Goal: Task Accomplishment & Management: Use online tool/utility

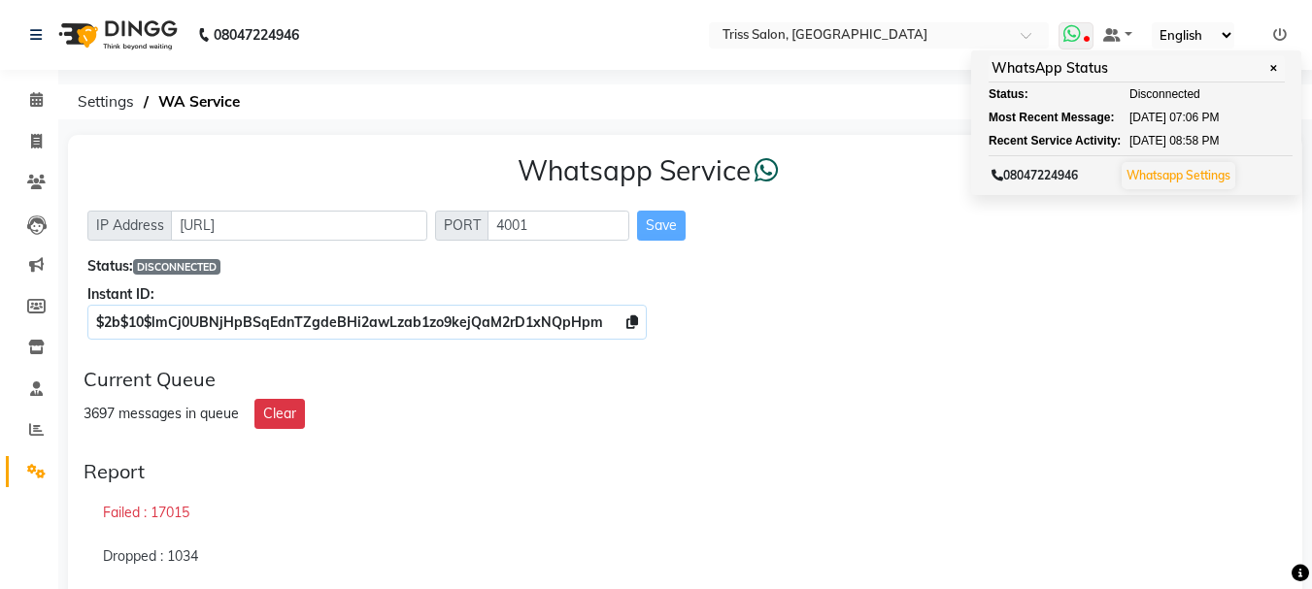
click at [1091, 29] on span at bounding box center [1076, 35] width 35 height 27
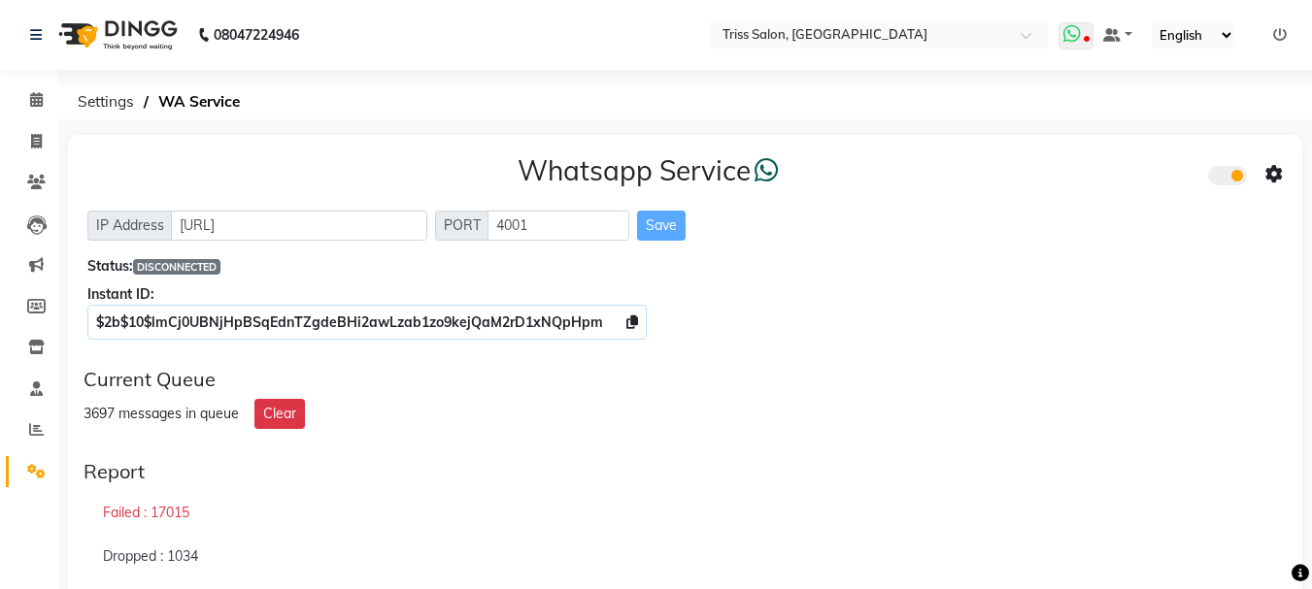
click at [1080, 36] on icon at bounding box center [1071, 33] width 17 height 19
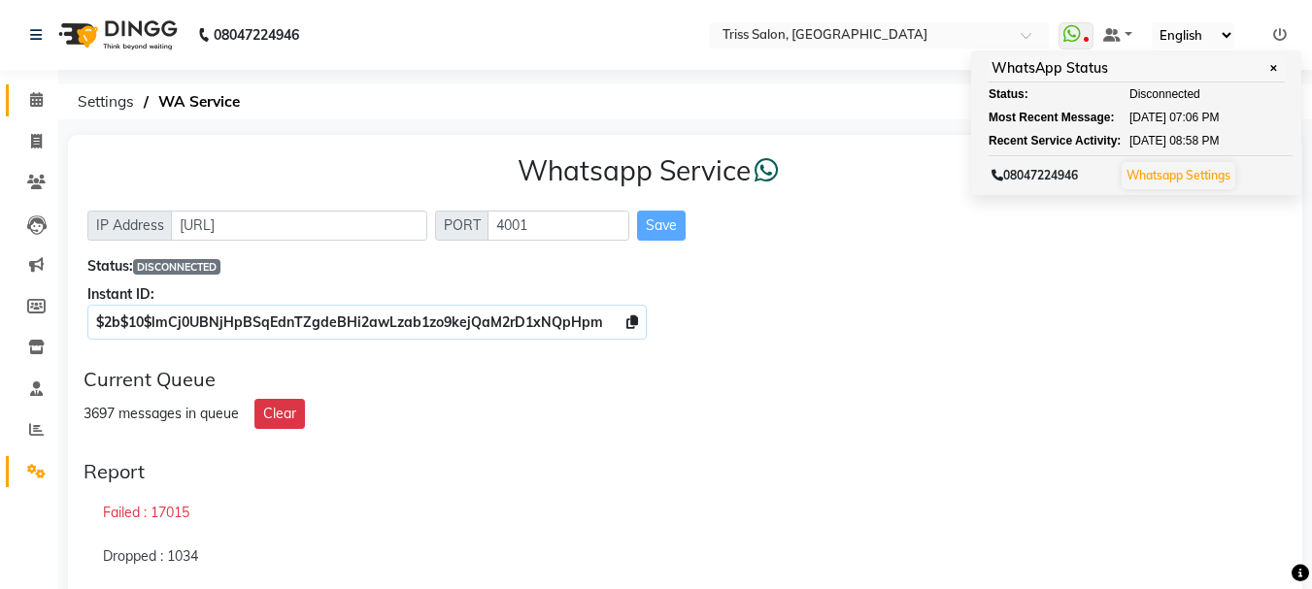
click at [33, 92] on icon at bounding box center [36, 99] width 13 height 15
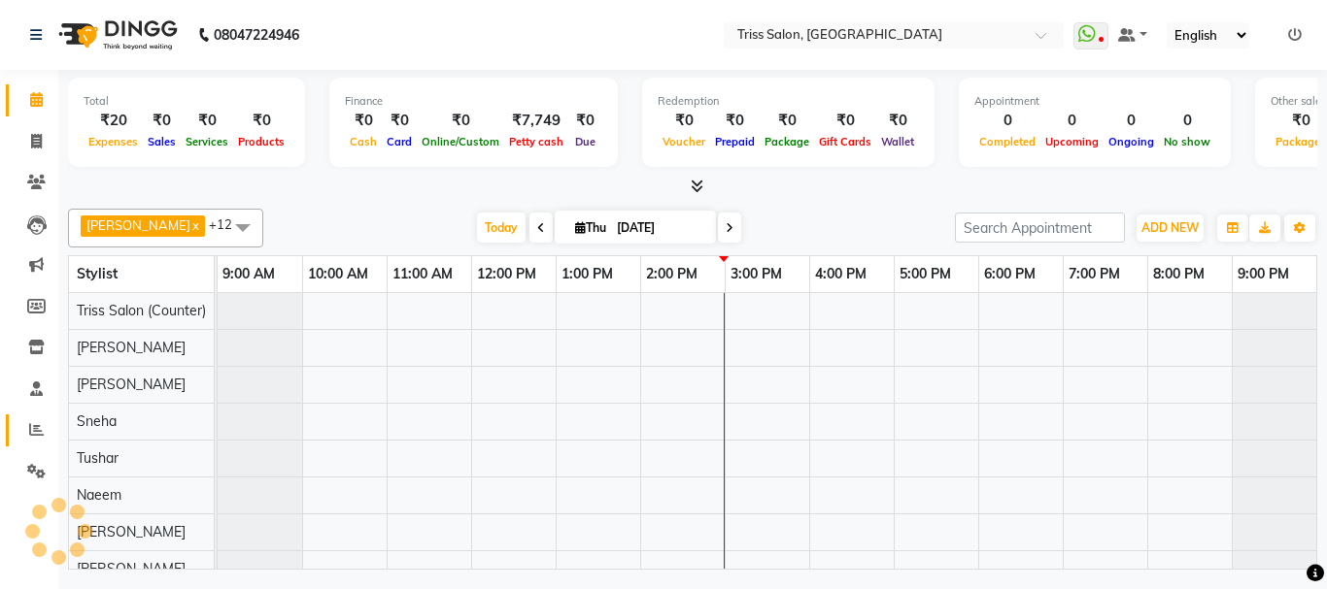
click at [33, 428] on icon at bounding box center [36, 429] width 15 height 15
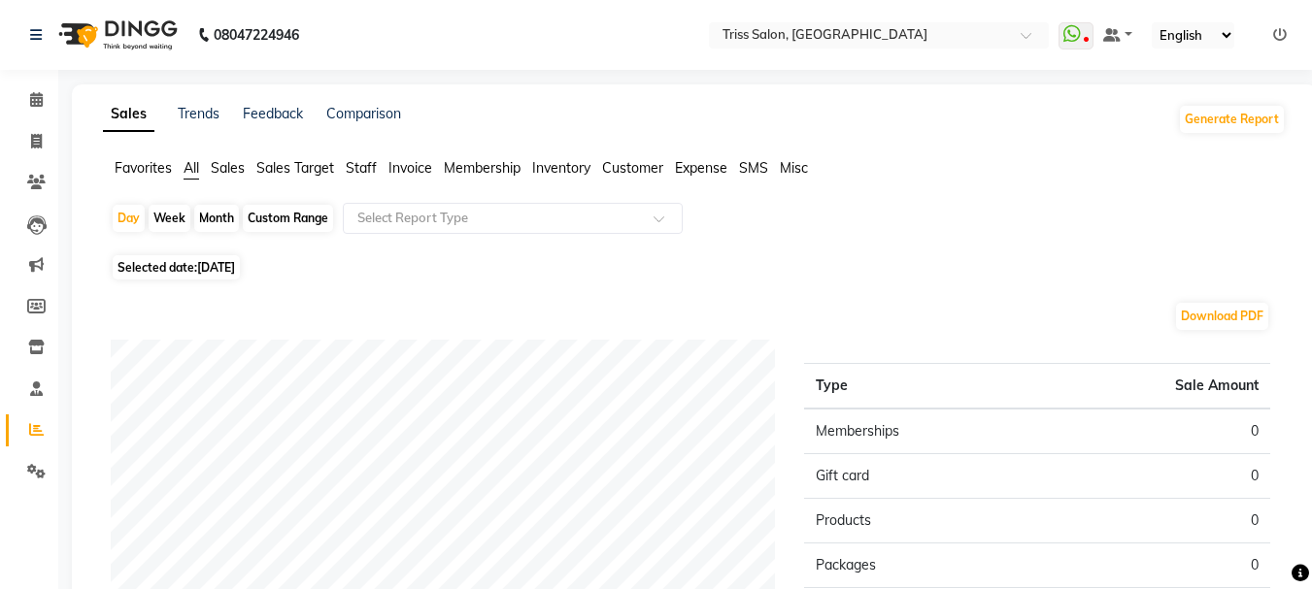
click at [228, 163] on span "Sales" at bounding box center [228, 167] width 34 height 17
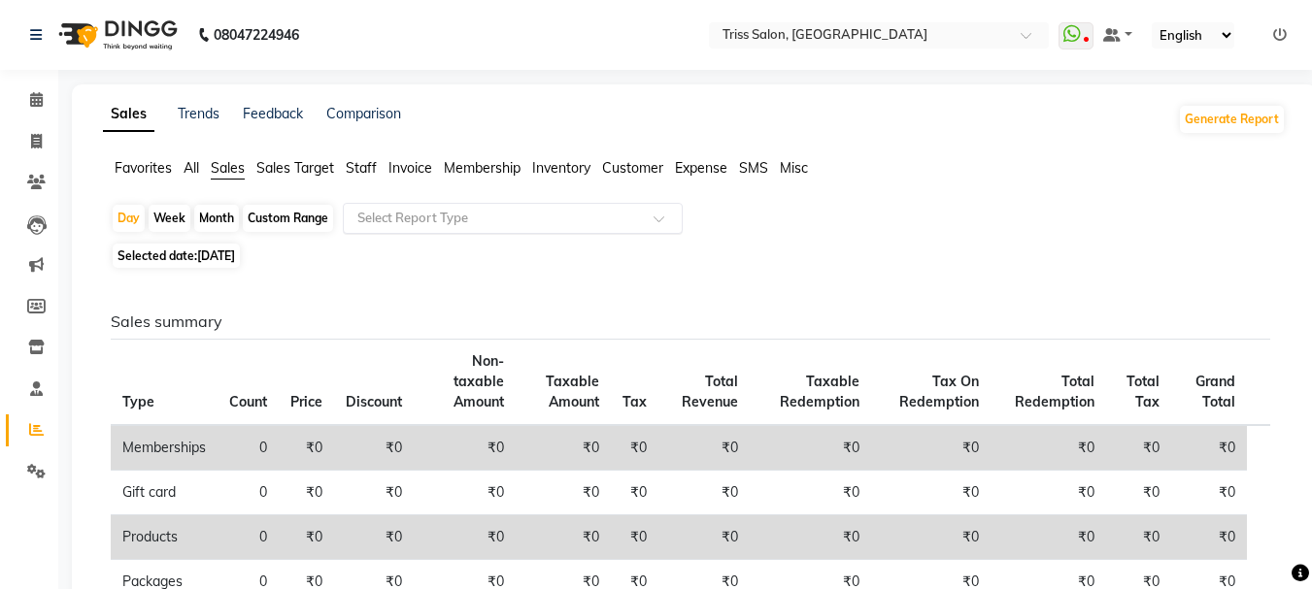
click at [385, 215] on input "text" at bounding box center [493, 218] width 280 height 19
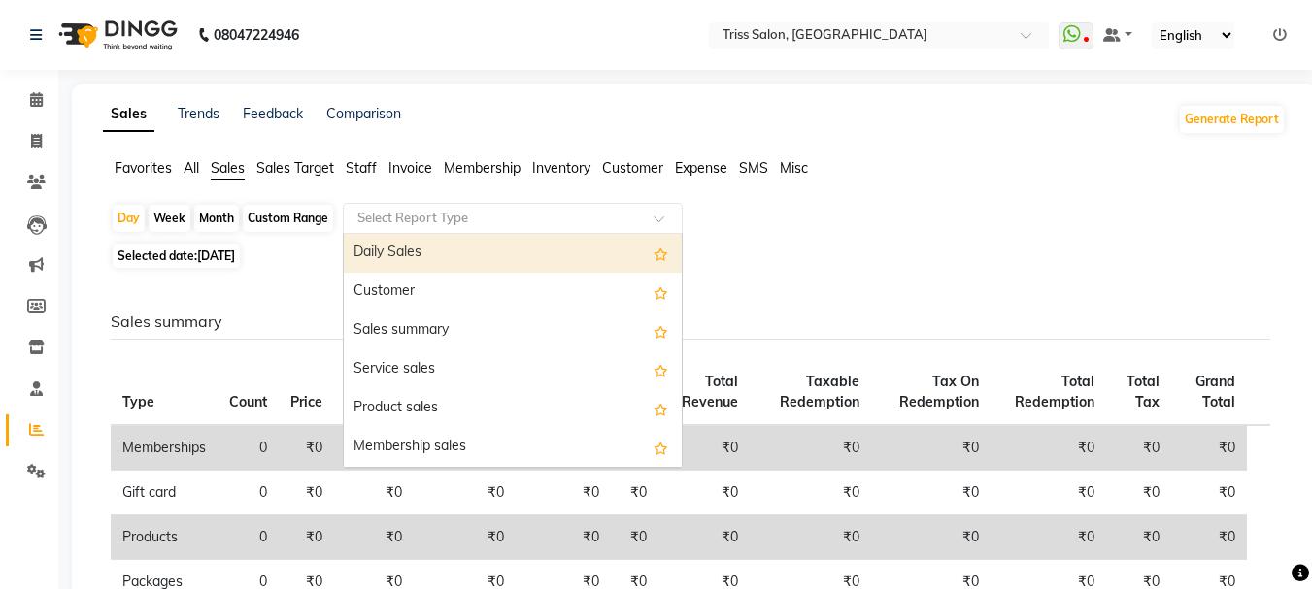
click at [370, 243] on div "Daily Sales" at bounding box center [513, 253] width 338 height 39
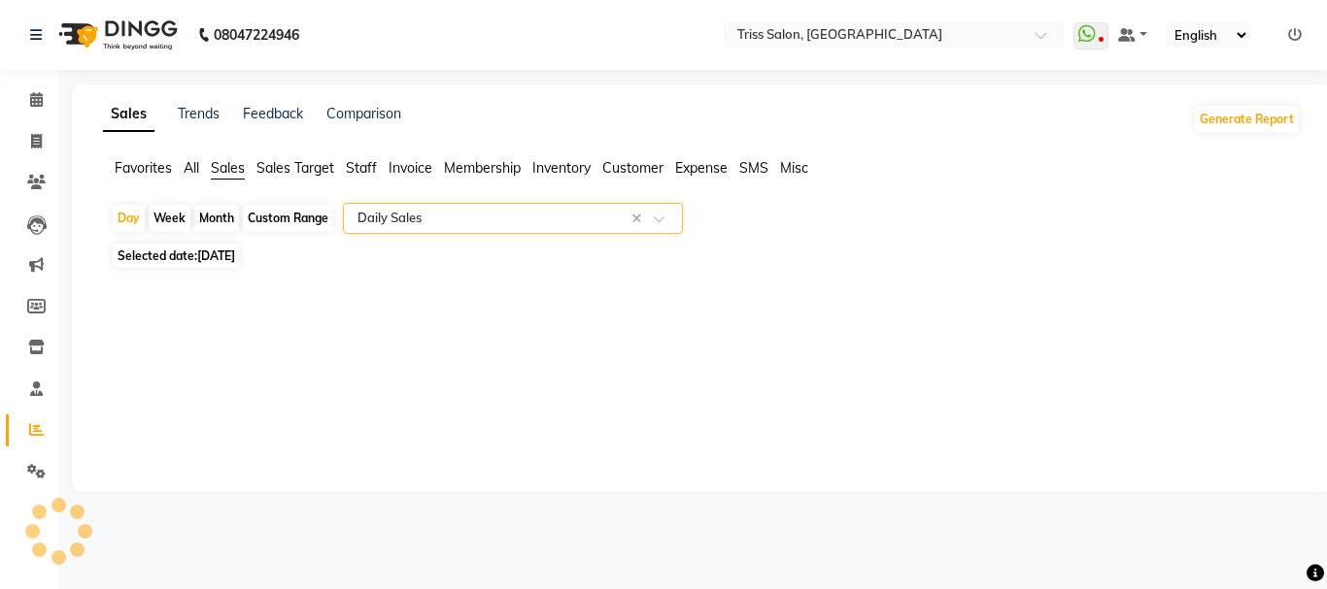
select select "full_report"
select select "csv"
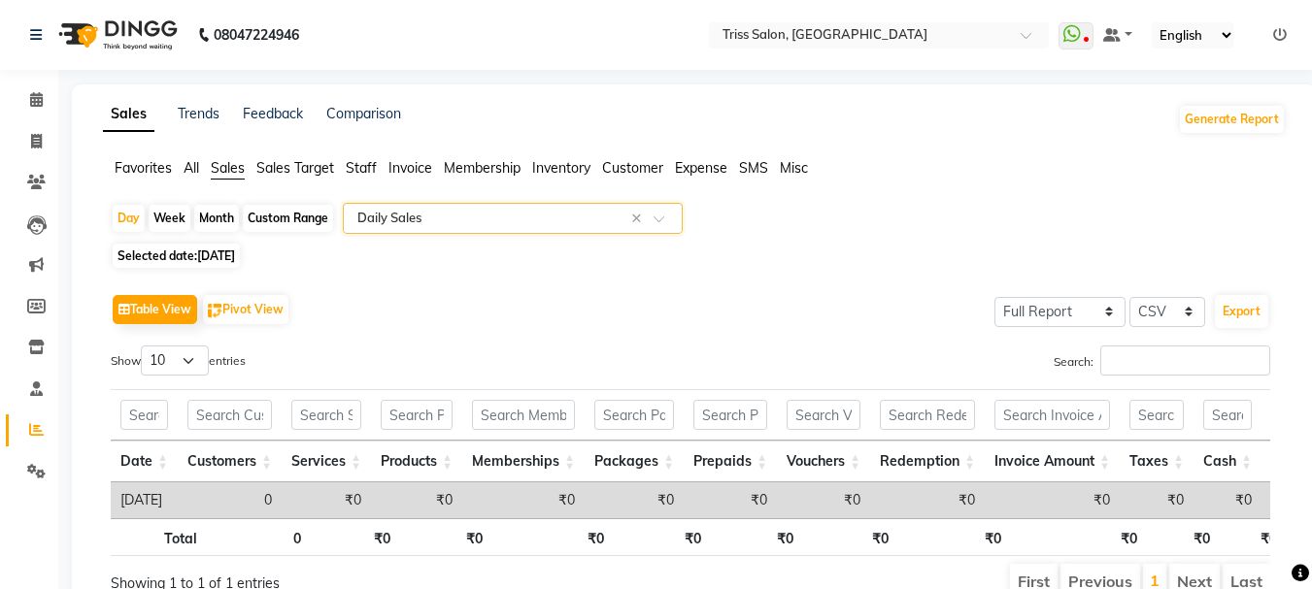
click at [208, 214] on div "Month" at bounding box center [216, 218] width 45 height 27
select select "9"
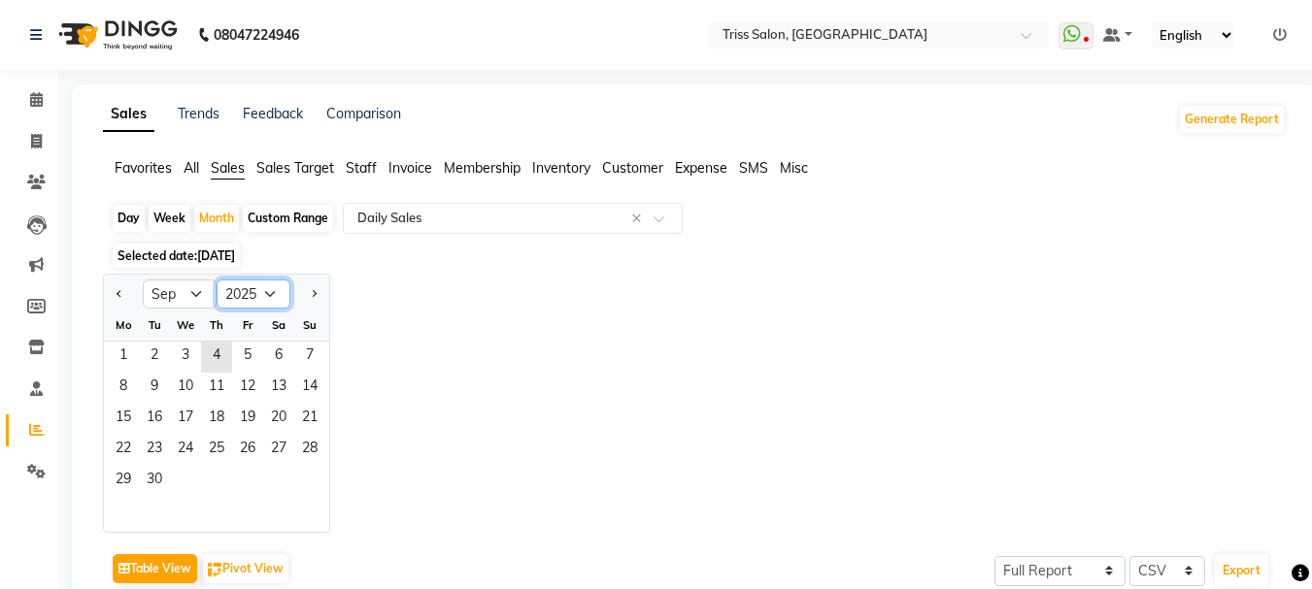
click at [265, 298] on select "2015 2016 2017 2018 2019 2020 2021 2022 2023 2024 2025 2026 2027 2028 2029 2030…" at bounding box center [254, 294] width 74 height 29
select select "2024"
click at [217, 280] on select "2015 2016 2017 2018 2019 2020 2021 2022 2023 2024 2025 2026 2027 2028 2029 2030…" at bounding box center [254, 294] width 74 height 29
click at [222, 400] on span "5" at bounding box center [216, 388] width 31 height 31
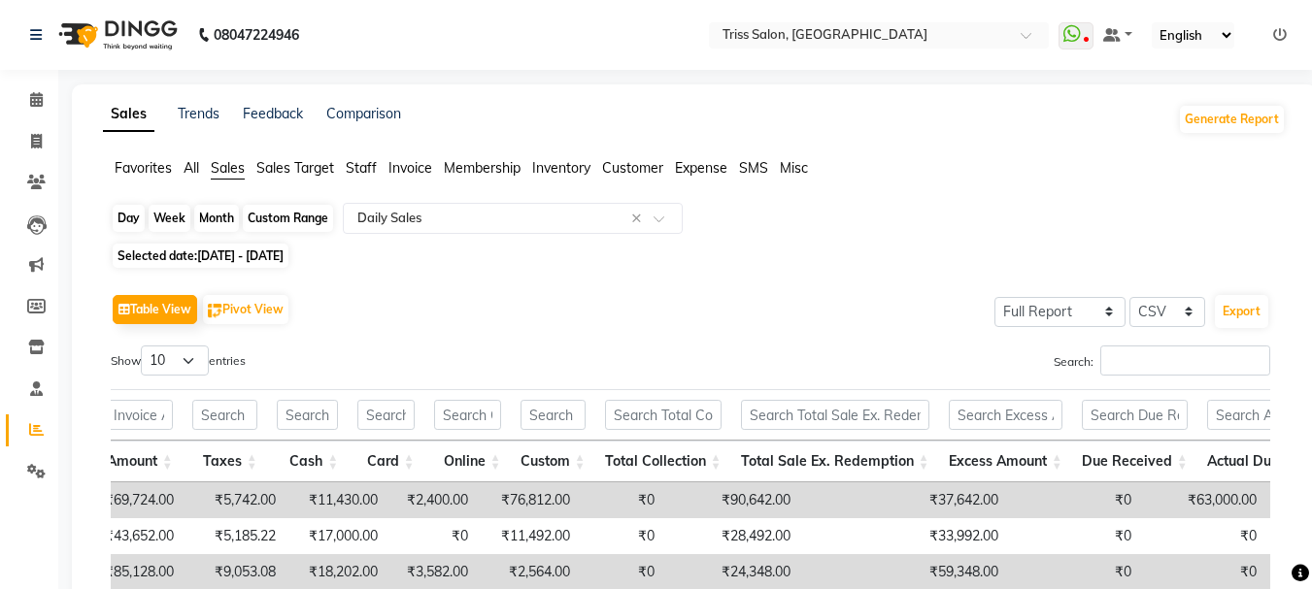
click at [215, 216] on div "Month" at bounding box center [216, 218] width 45 height 27
select select "9"
select select "2024"
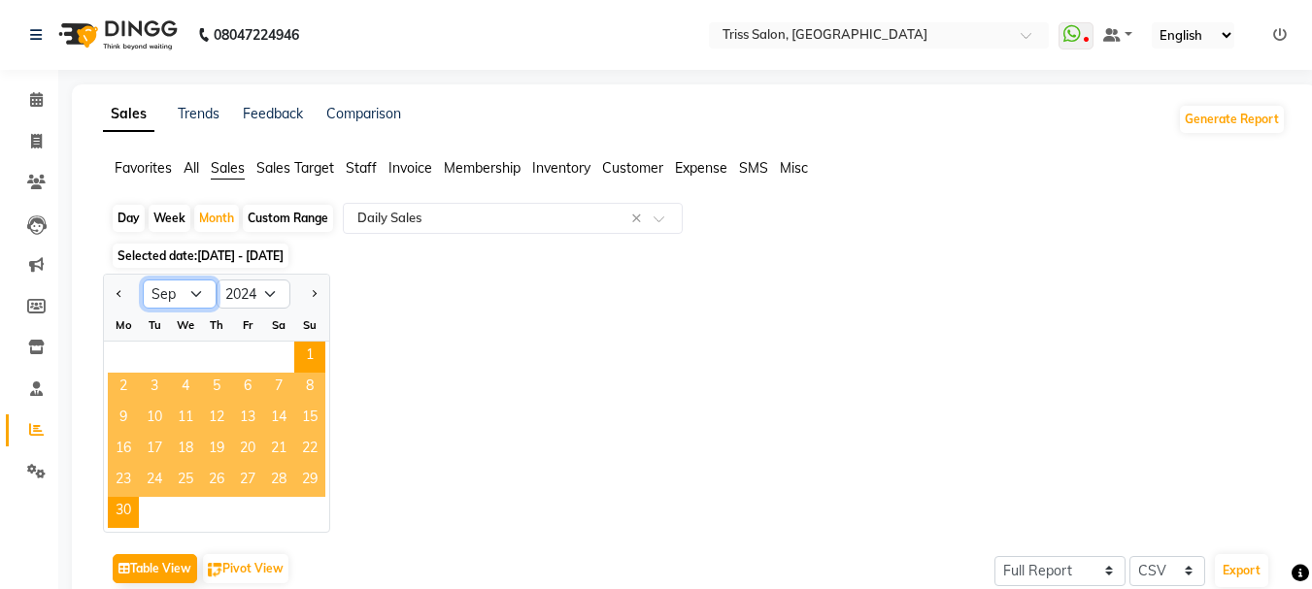
click at [181, 287] on select "Jan Feb Mar Apr May Jun [DATE] Aug Sep Oct Nov Dec" at bounding box center [180, 294] width 74 height 29
select select "8"
click at [143, 280] on select "Jan Feb Mar Apr May Jun [DATE] Aug Sep Oct Nov Dec" at bounding box center [180, 294] width 74 height 29
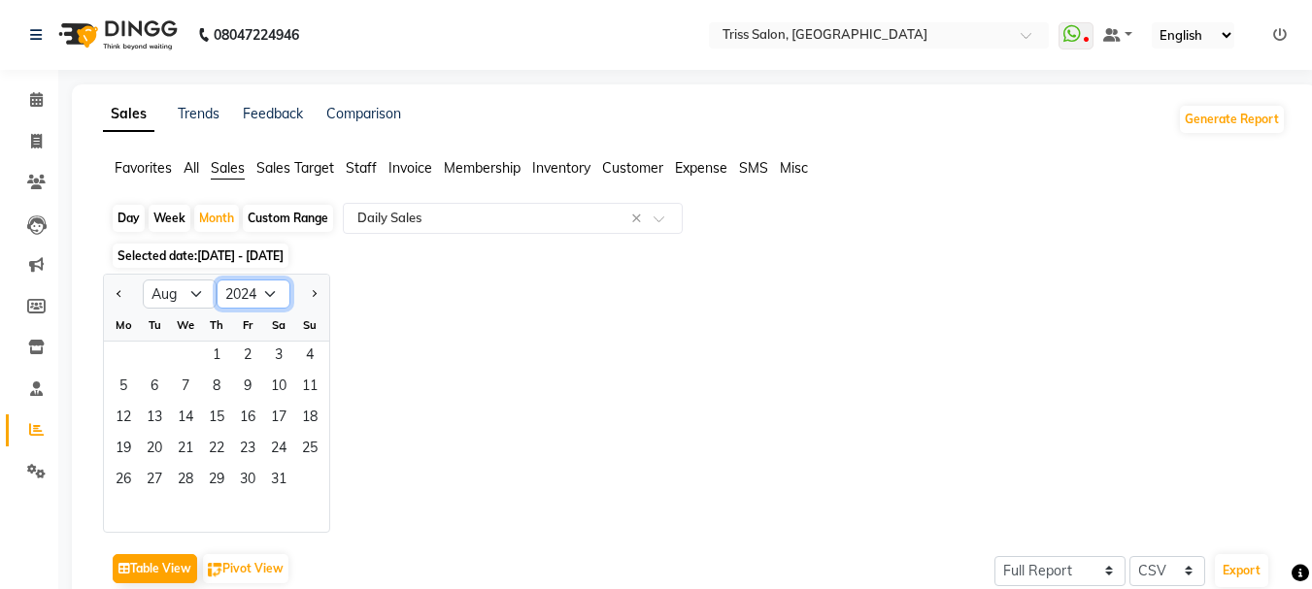
click at [270, 284] on select "2014 2015 2016 2017 2018 2019 2020 2021 2022 2023 2024 2025 2026 2027 2028 2029…" at bounding box center [254, 294] width 74 height 29
select select "2025"
click at [217, 280] on select "2014 2015 2016 2017 2018 2019 2020 2021 2022 2023 2024 2025 2026 2027 2028 2029…" at bounding box center [254, 294] width 74 height 29
click at [184, 427] on span "13" at bounding box center [185, 419] width 31 height 31
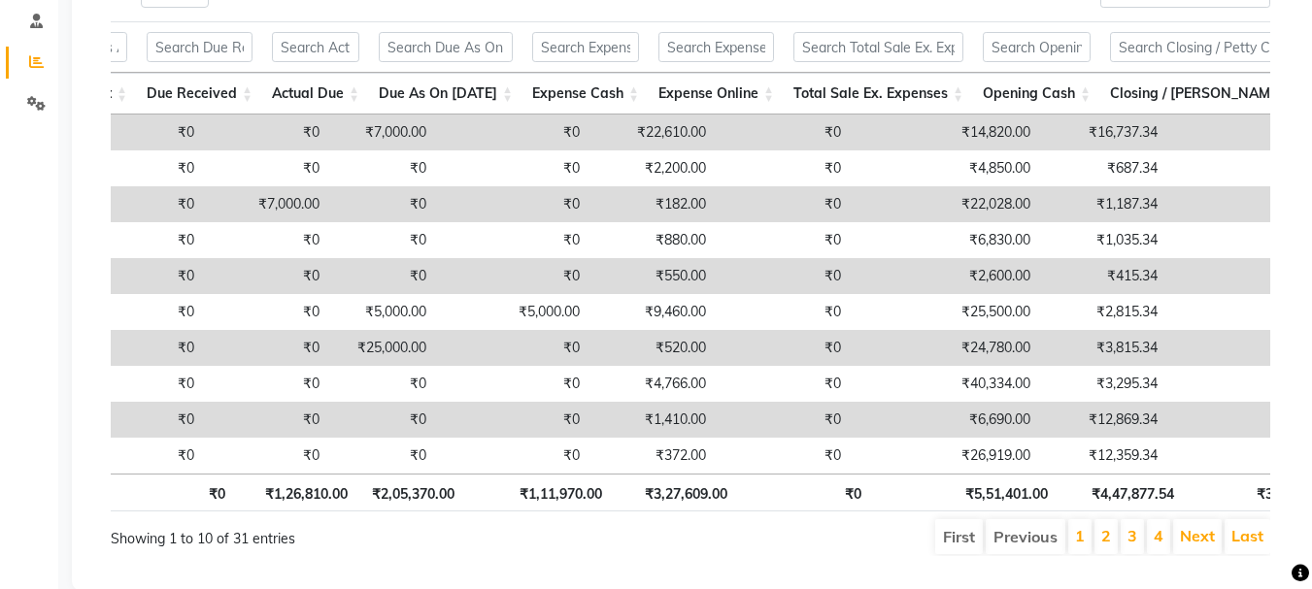
scroll to position [0, 1916]
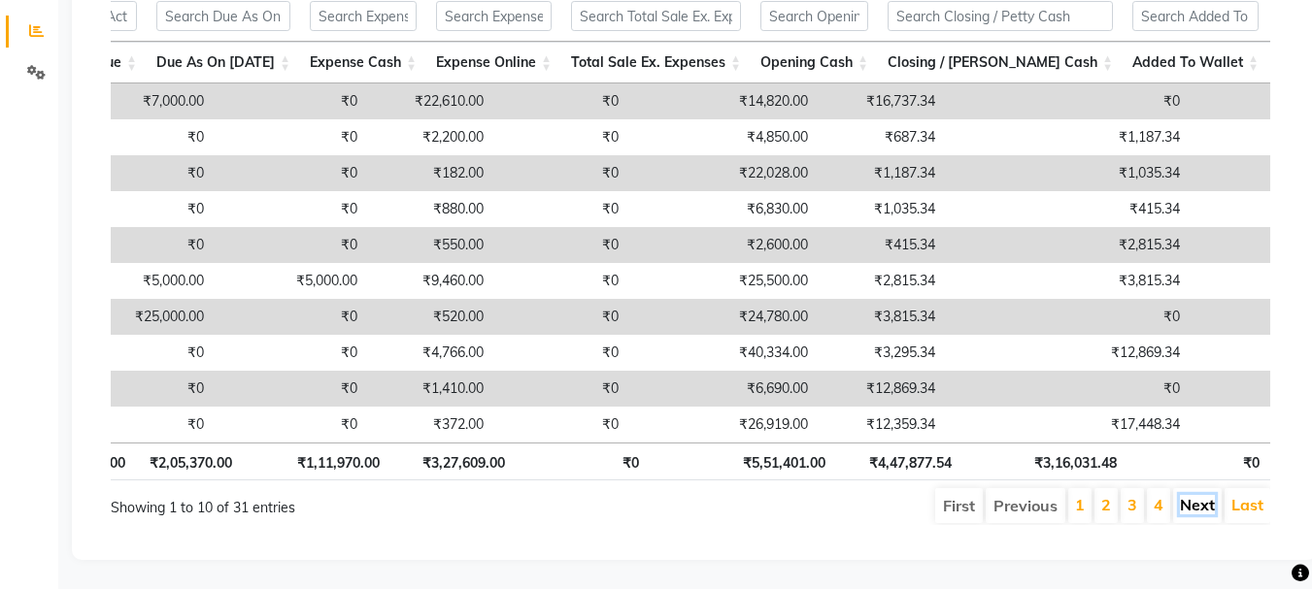
click at [1196, 495] on link "Next" at bounding box center [1197, 504] width 35 height 19
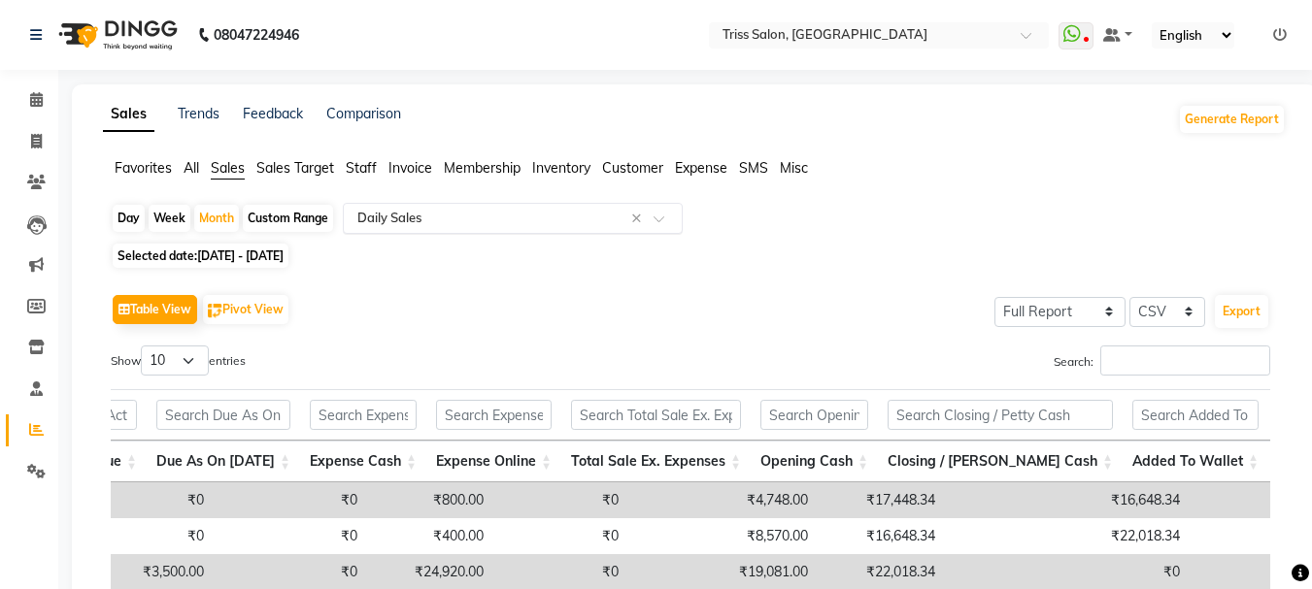
click at [501, 216] on input "text" at bounding box center [493, 218] width 280 height 19
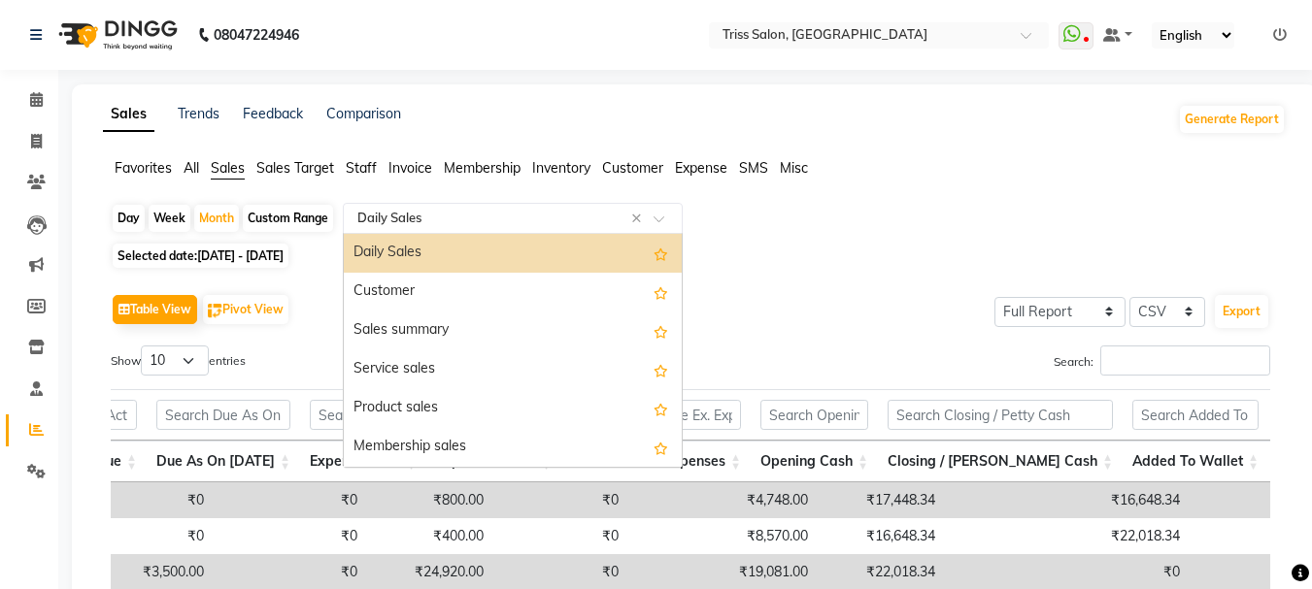
click at [235, 168] on span "Sales" at bounding box center [228, 167] width 34 height 17
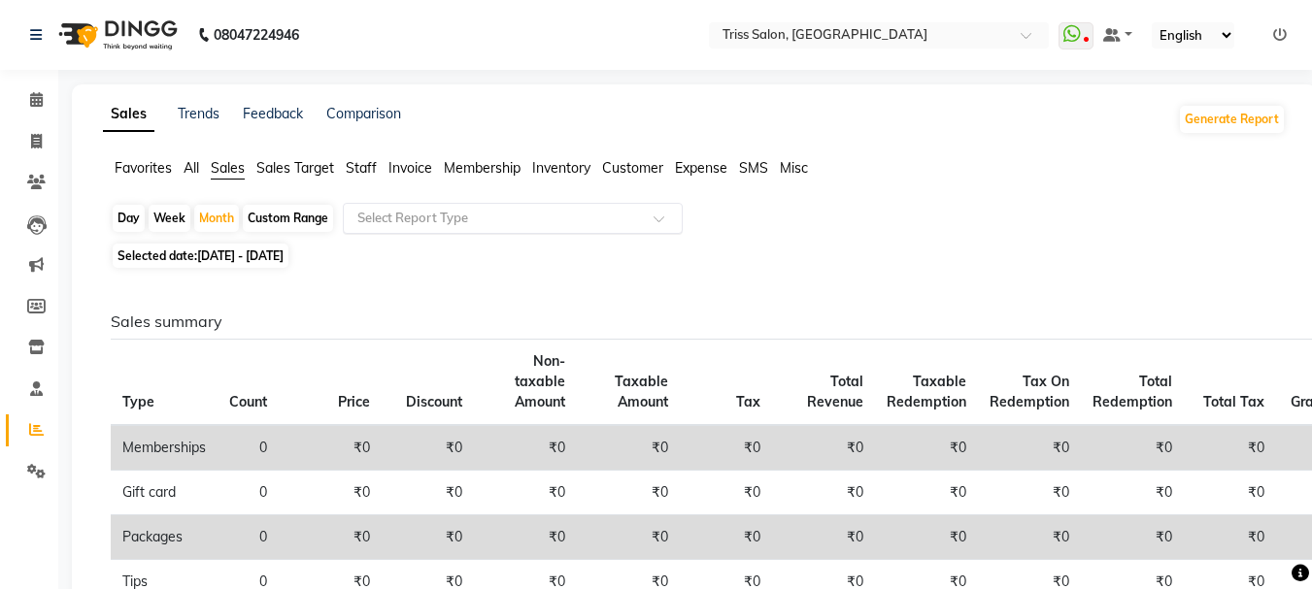
click at [441, 226] on input "text" at bounding box center [493, 218] width 280 height 19
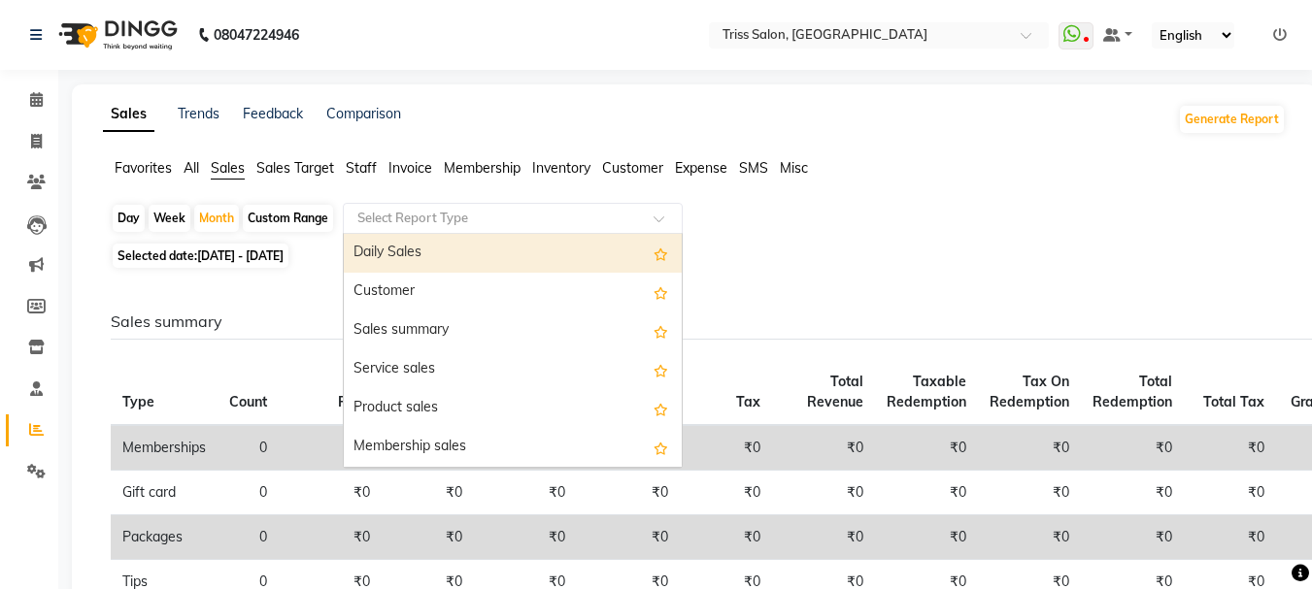
click at [450, 254] on div "Daily Sales" at bounding box center [513, 253] width 338 height 39
select select "full_report"
select select "csv"
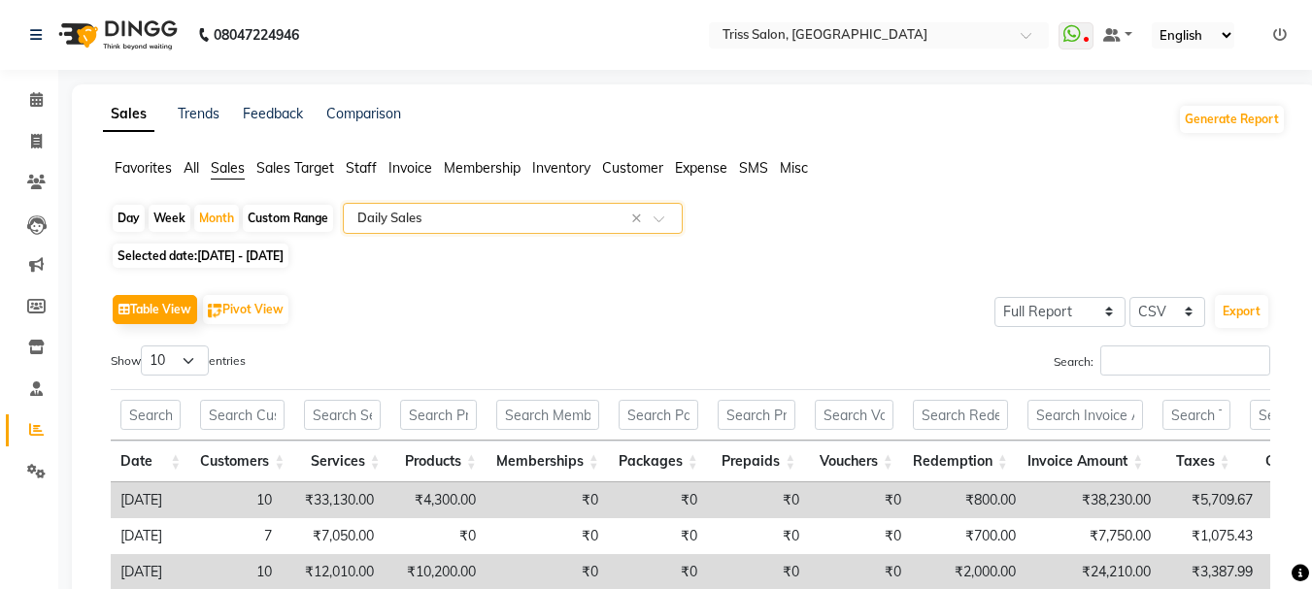
click at [442, 216] on input "text" at bounding box center [493, 218] width 280 height 19
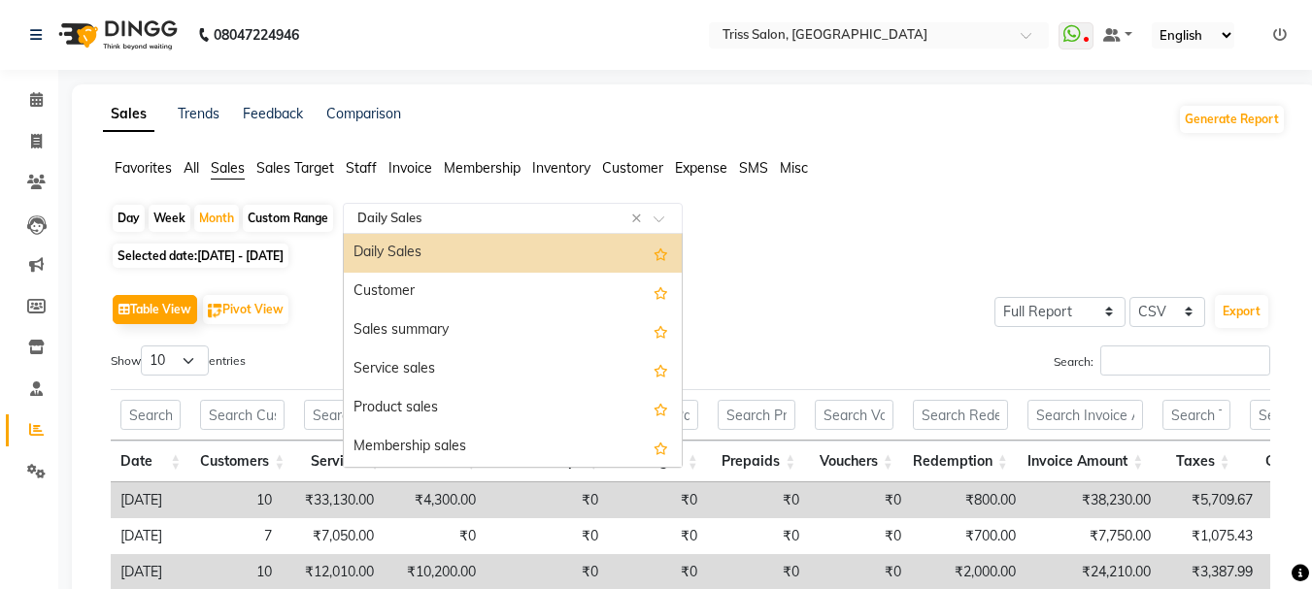
click at [438, 338] on div "Sales summary" at bounding box center [513, 331] width 338 height 39
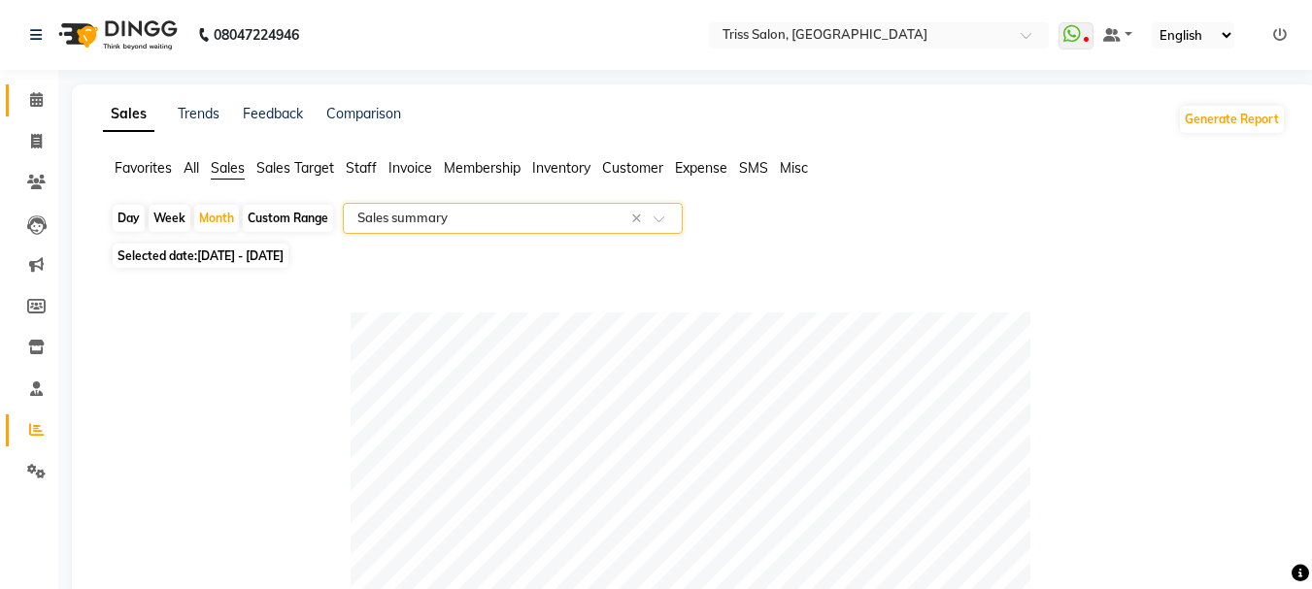
click at [33, 102] on icon at bounding box center [36, 99] width 13 height 15
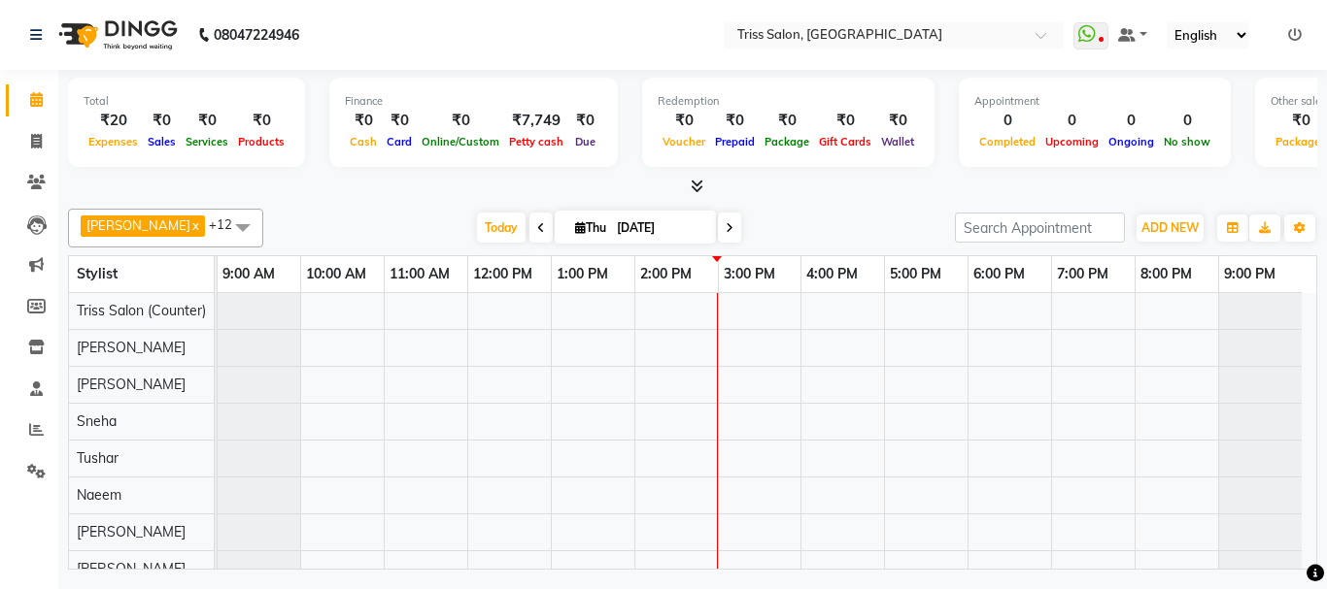
click at [1040, 385] on div at bounding box center [767, 440] width 1098 height 294
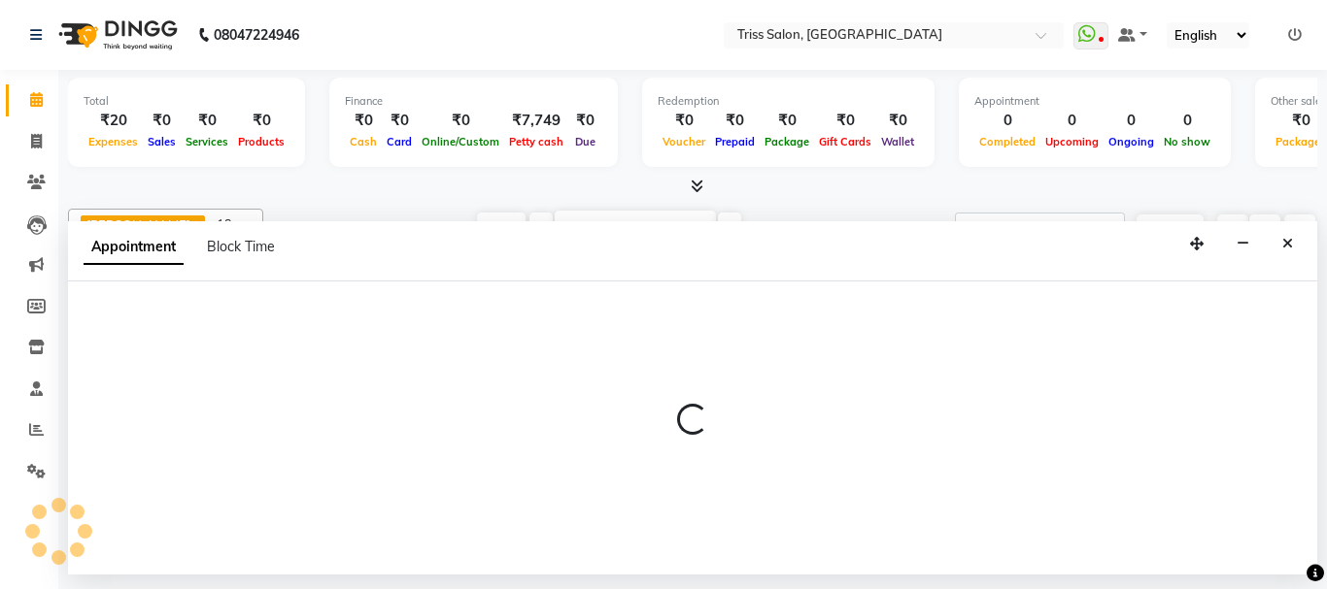
select select "30388"
select select "tentative"
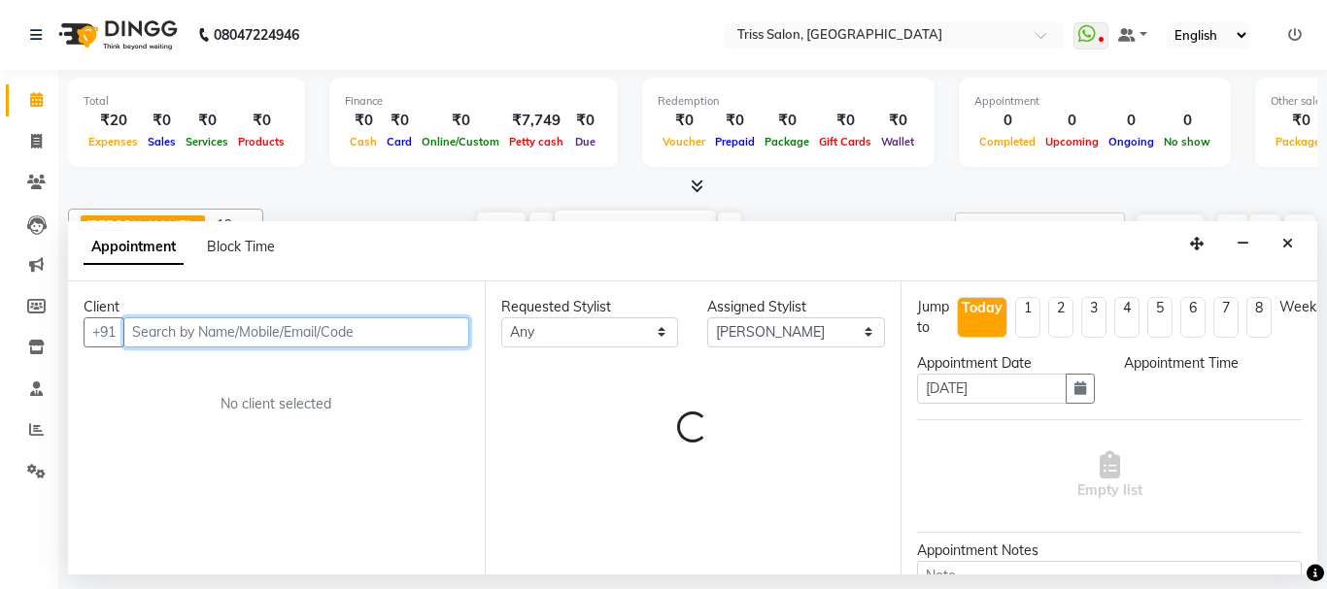
select select "1080"
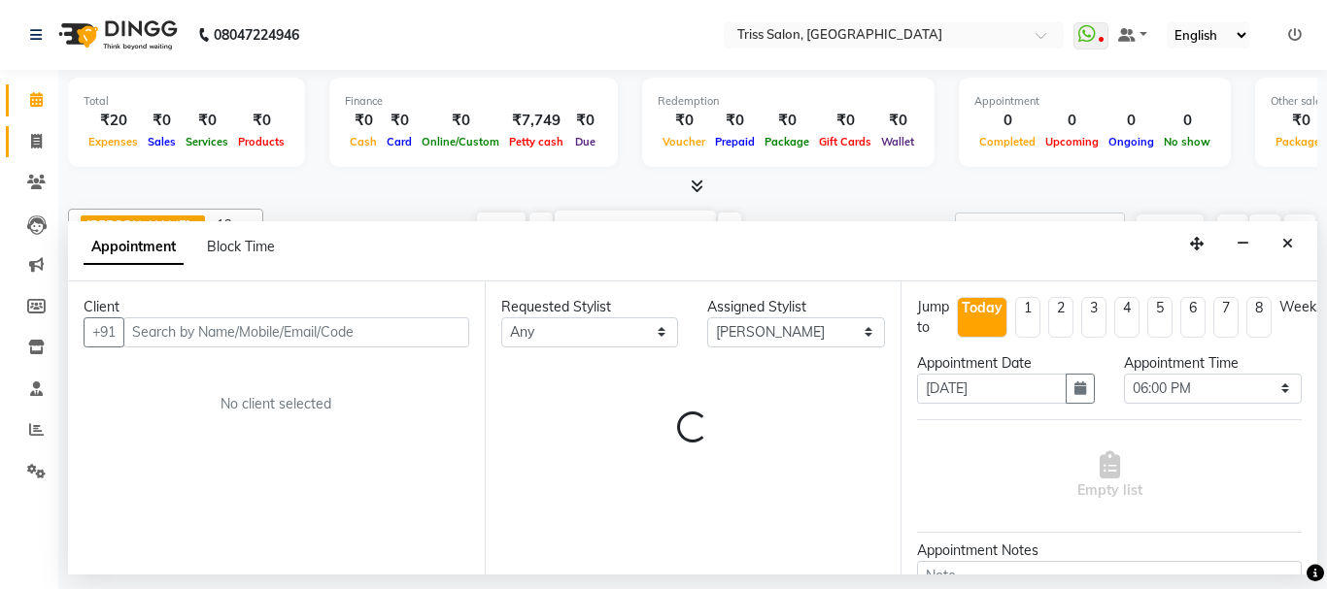
click at [51, 147] on span at bounding box center [36, 142] width 34 height 22
select select "service"
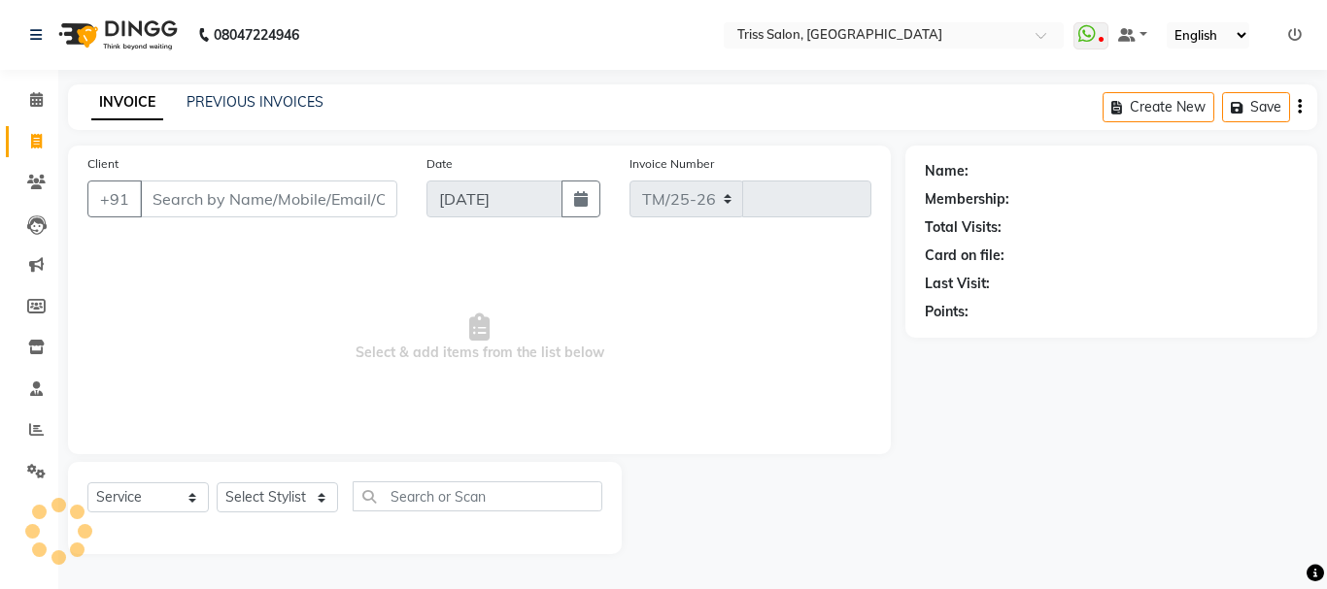
select select "4304"
type input "1596"
click at [292, 190] on input "Client" at bounding box center [268, 199] width 257 height 37
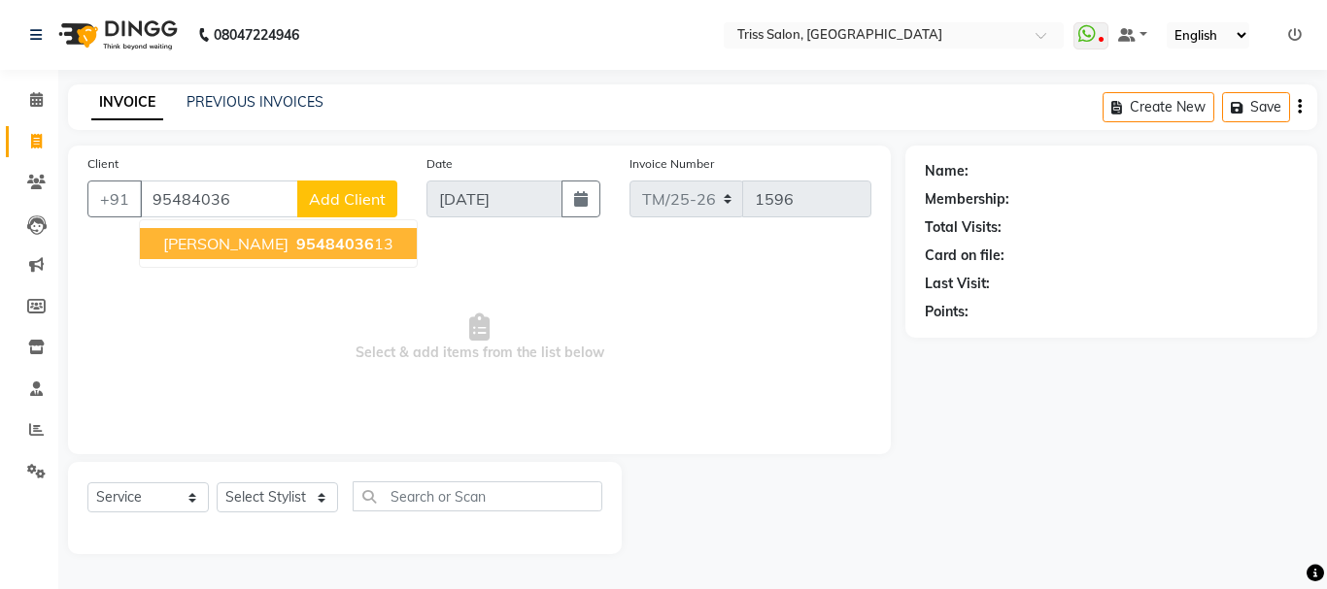
click at [202, 241] on span "[PERSON_NAME]" at bounding box center [225, 243] width 125 height 19
type input "9548403613"
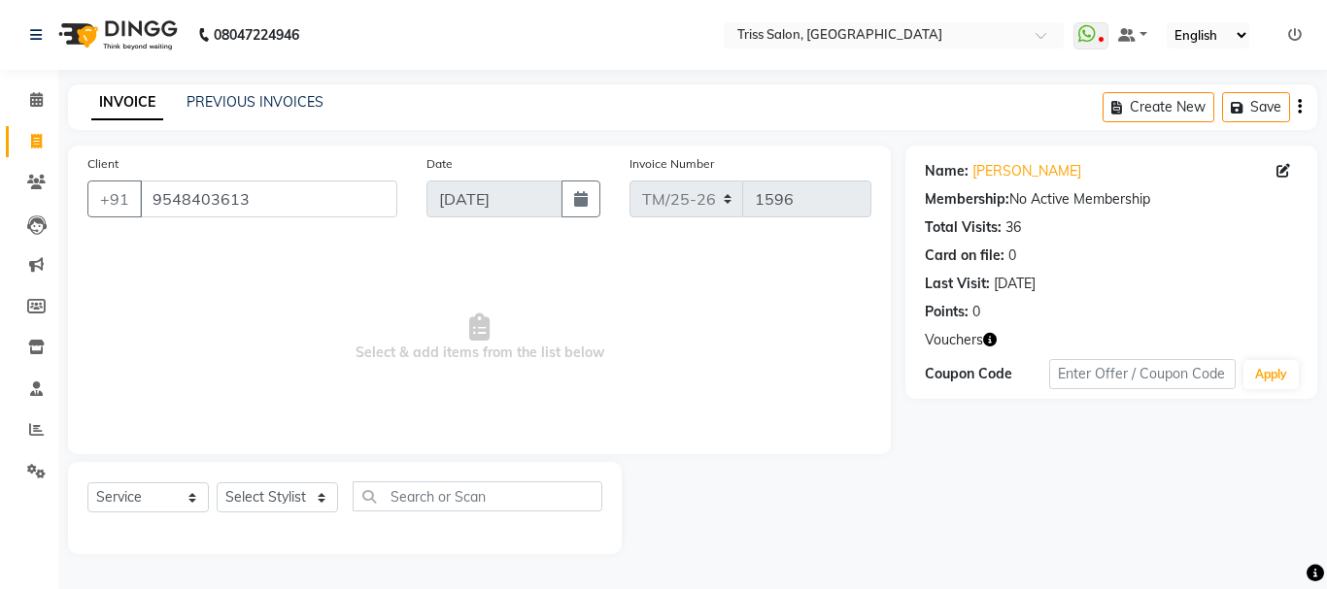
click at [992, 338] on icon "button" at bounding box center [990, 340] width 14 height 14
